Goal: Entertainment & Leisure: Consume media (video, audio)

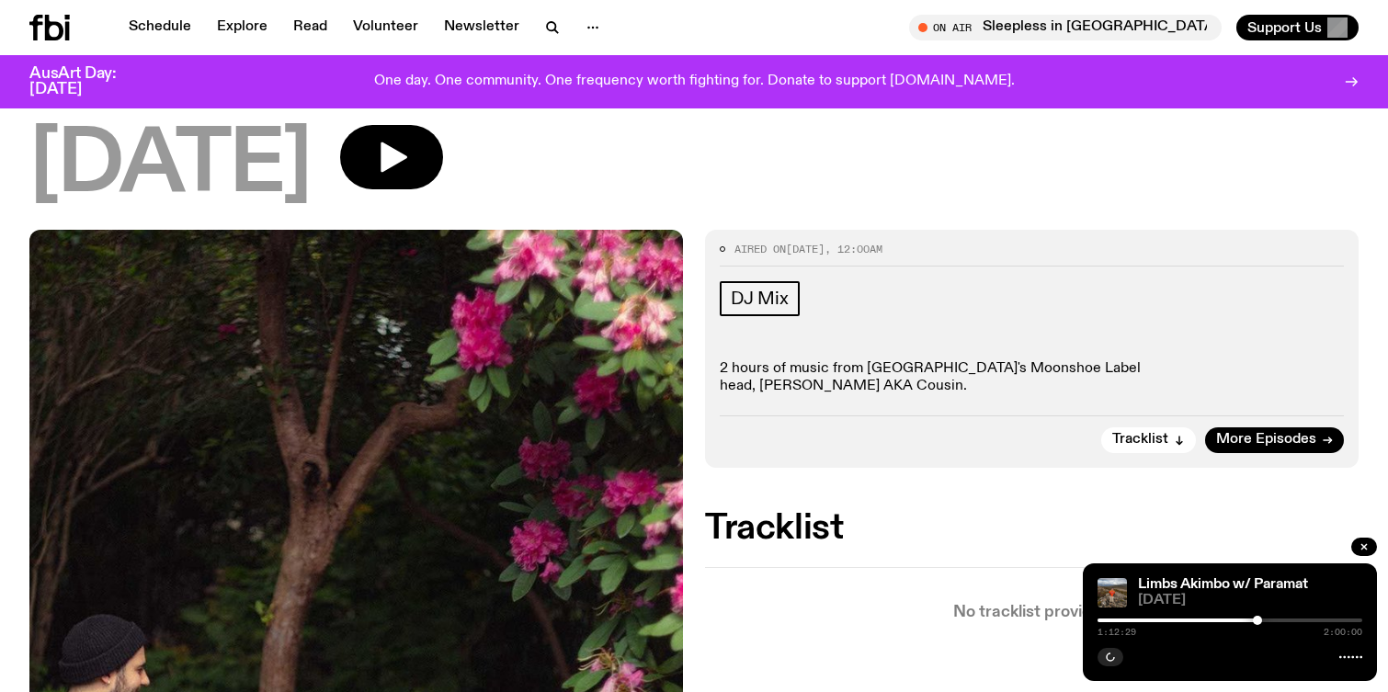
scroll to position [139, 0]
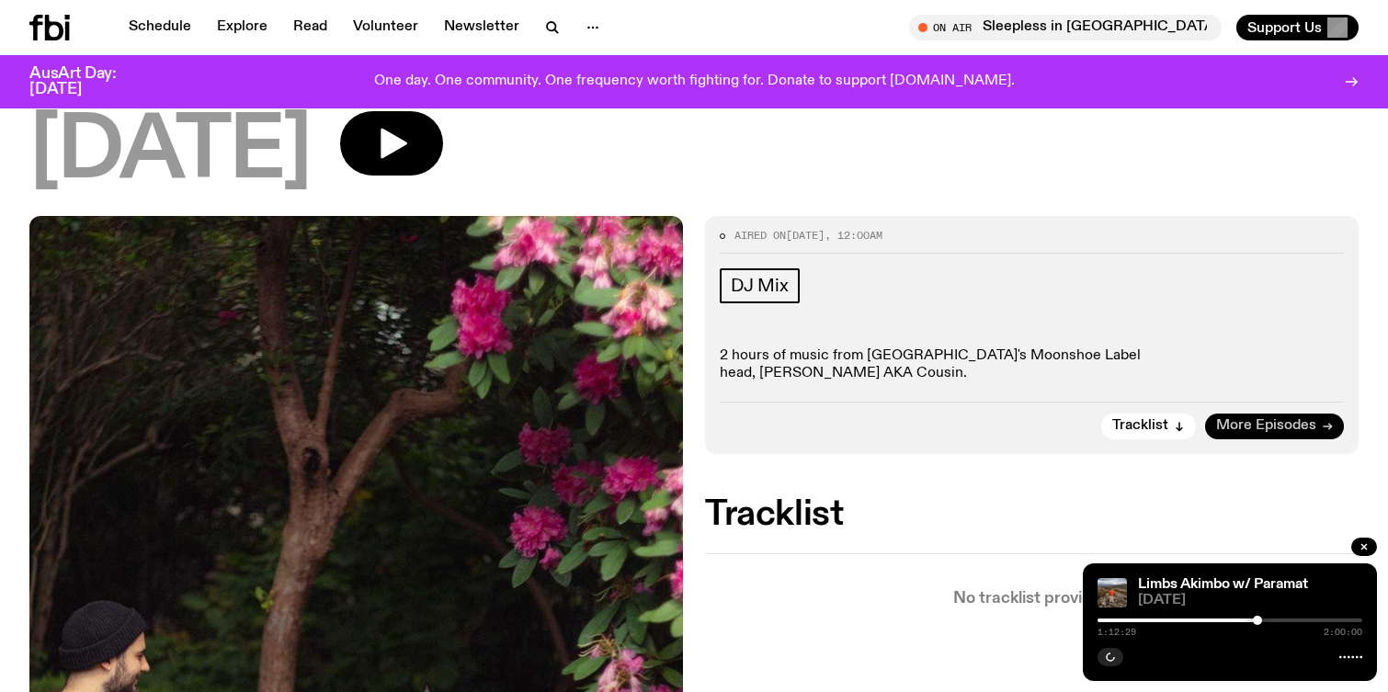
click at [1262, 419] on span "More Episodes" at bounding box center [1266, 426] width 100 height 14
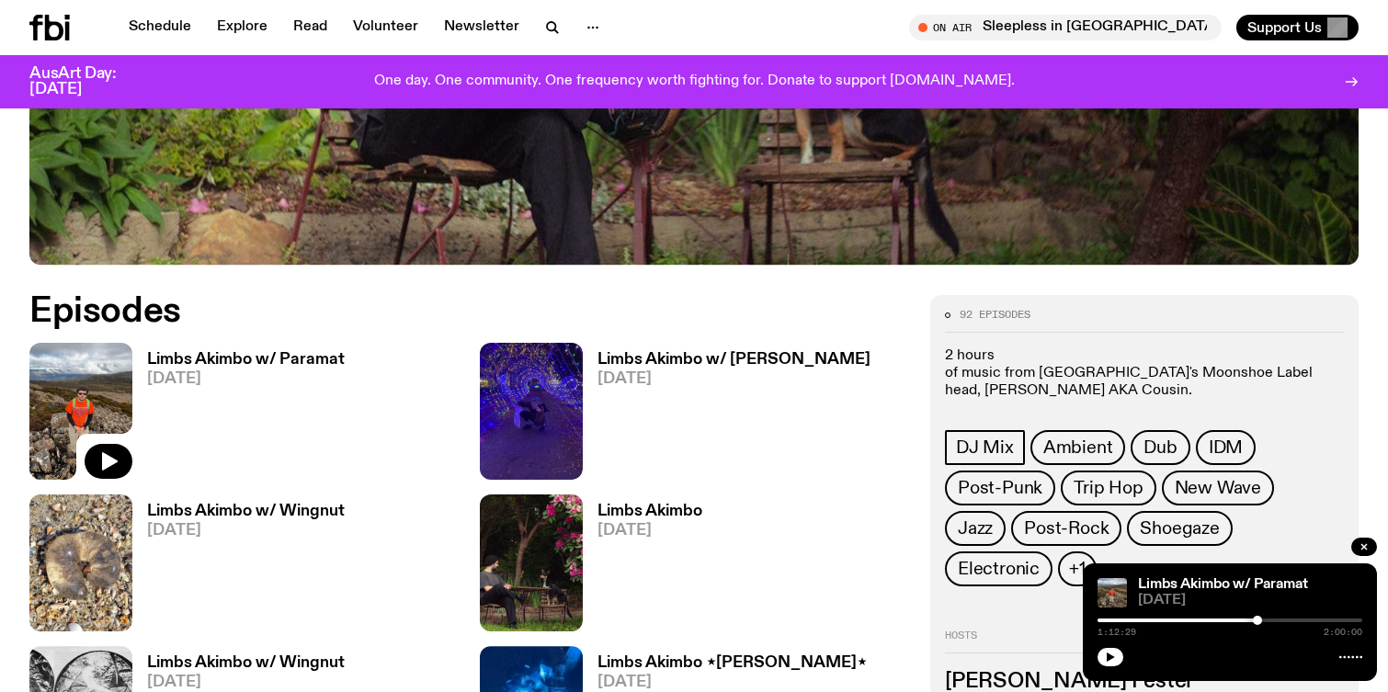
scroll to position [746, 0]
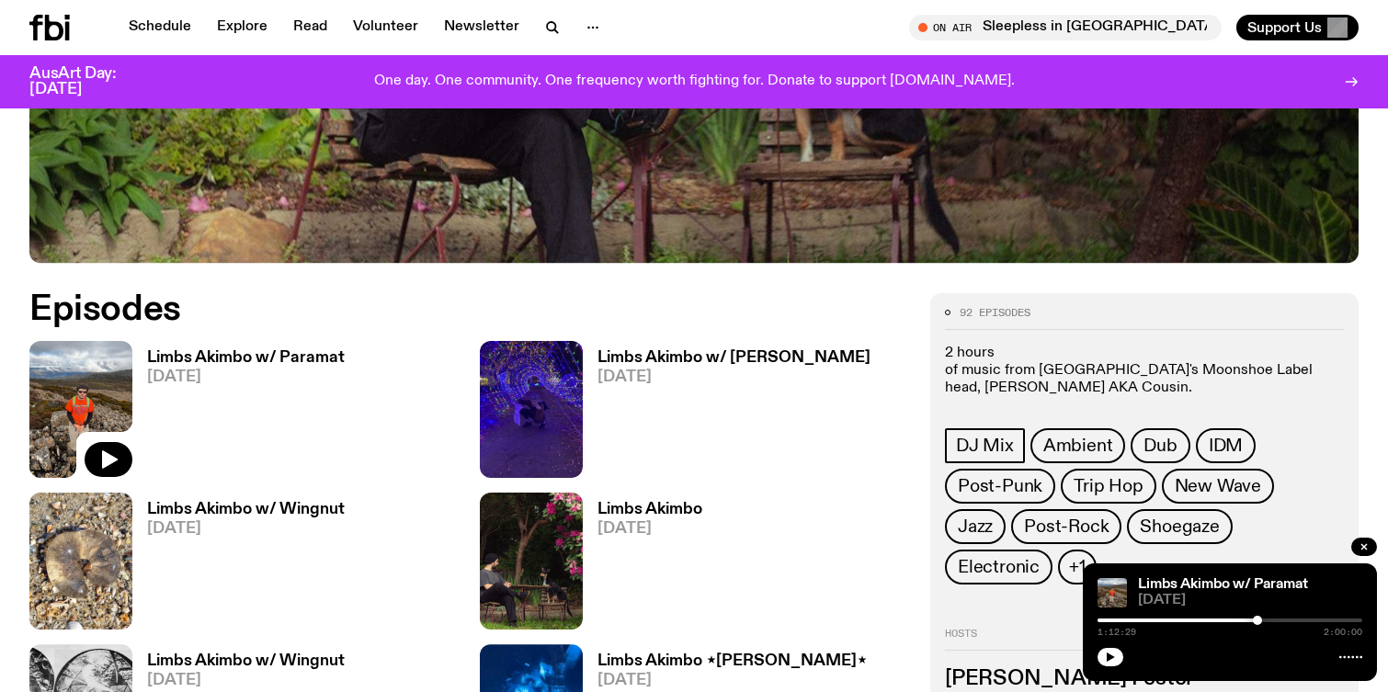
click at [222, 353] on h3 "Limbs Akimbo w/ Paramat" at bounding box center [246, 358] width 198 height 16
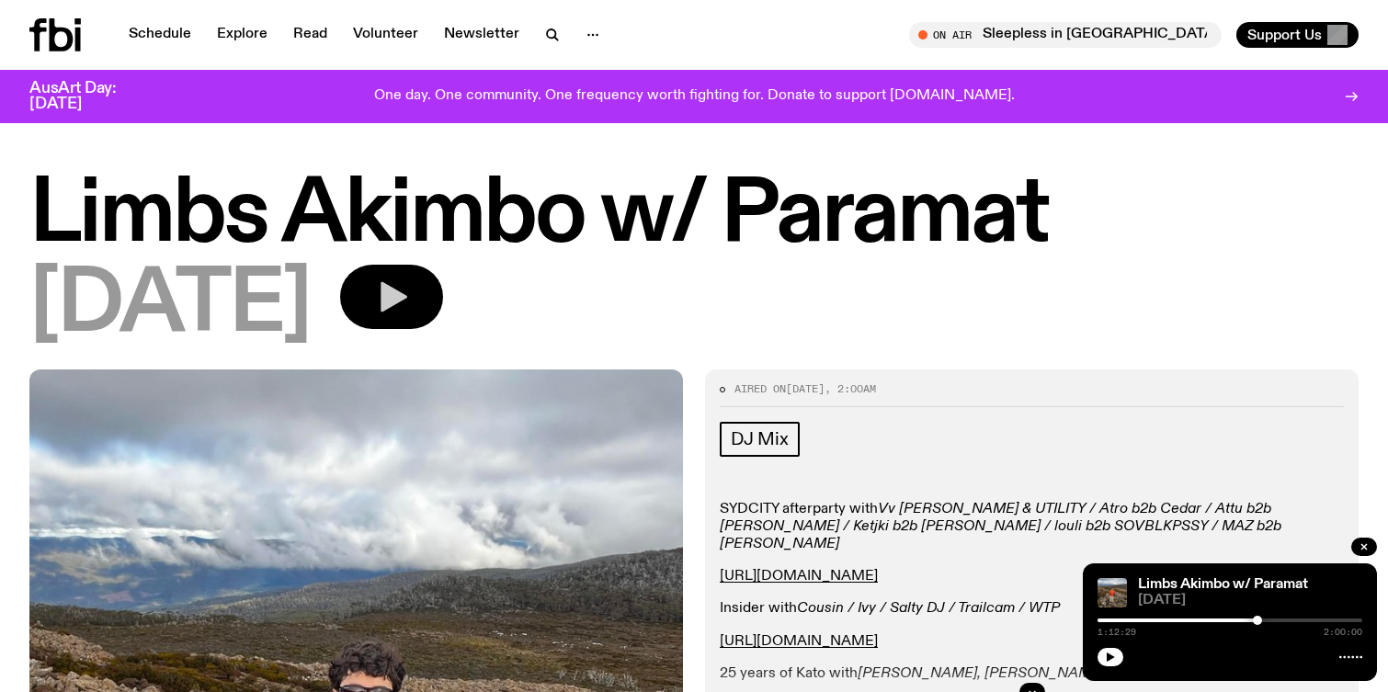
click at [407, 302] on icon "button" at bounding box center [394, 297] width 27 height 30
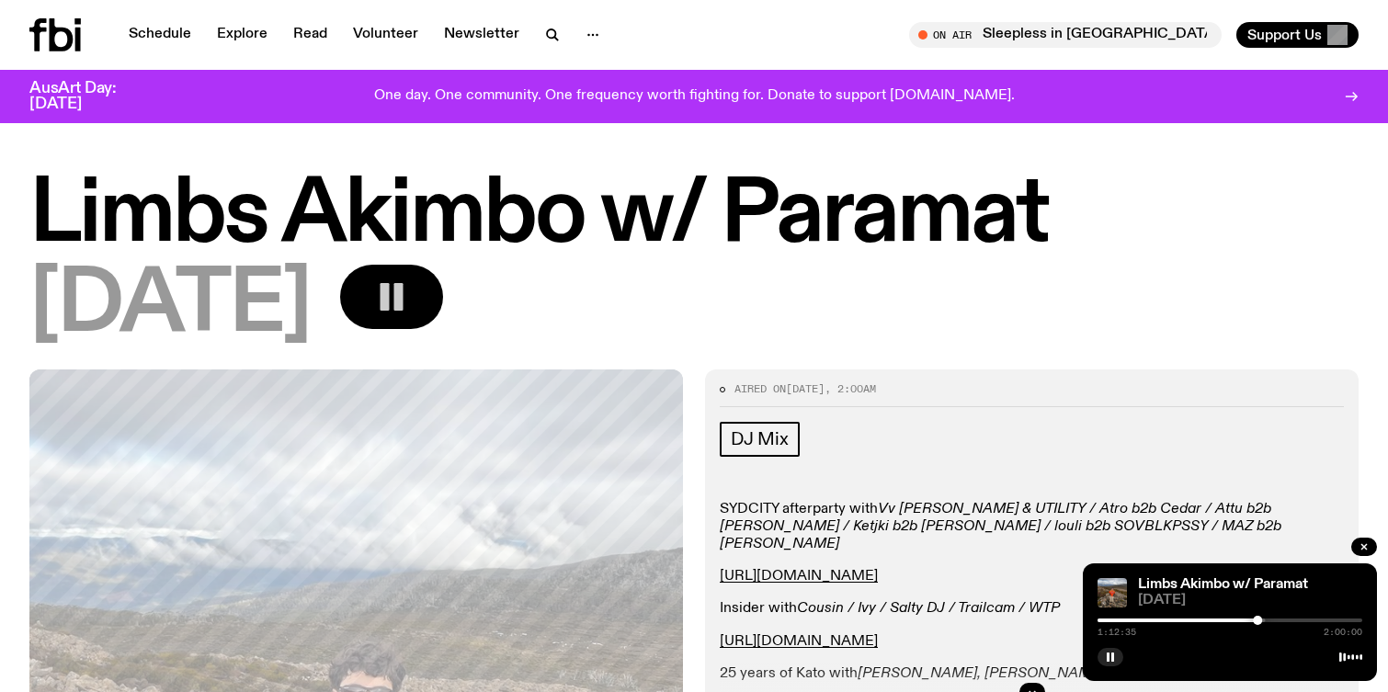
click at [1104, 623] on div "1:12:35 2:00:00" at bounding box center [1230, 626] width 265 height 22
click at [1109, 620] on div at bounding box center [1125, 621] width 265 height 4
